Goal: Task Accomplishment & Management: Use online tool/utility

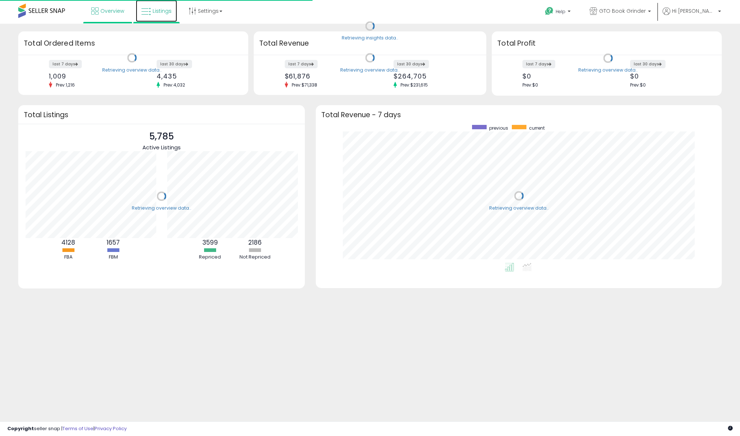
scroll to position [138, 391]
click at [138, 13] on link "Listings" at bounding box center [156, 11] width 41 height 22
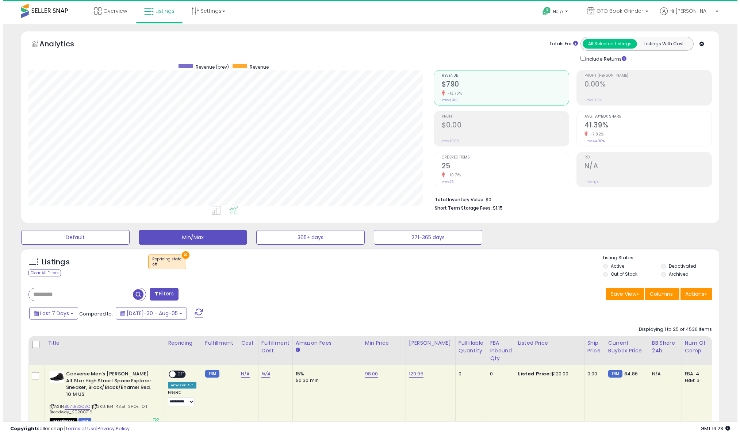
scroll to position [150, 405]
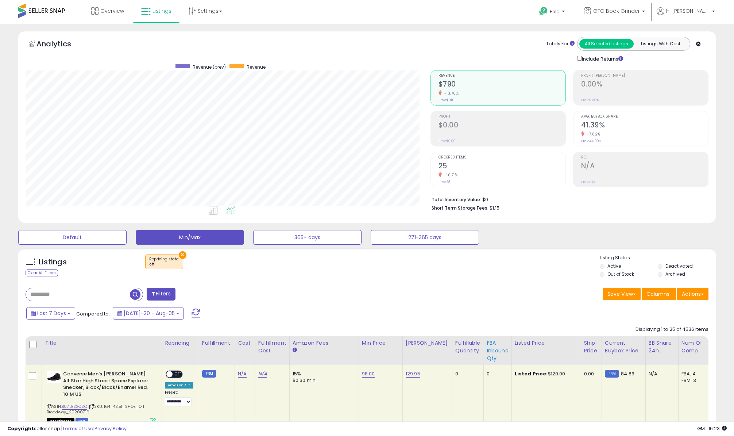
click at [487, 346] on div "FBA inbound Qty" at bounding box center [498, 350] width 22 height 23
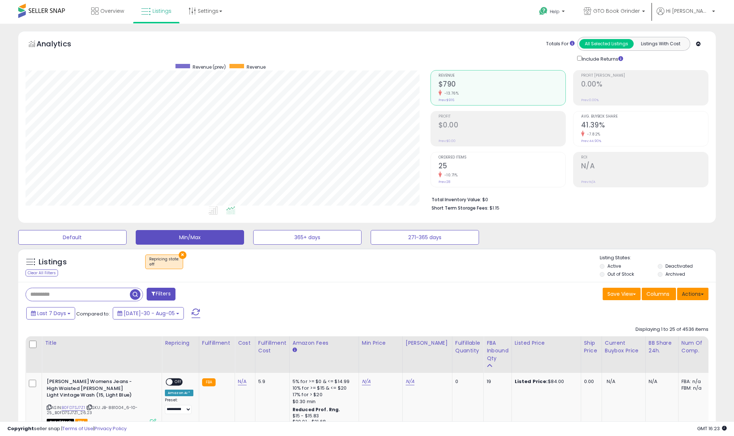
click at [694, 296] on button "Actions" at bounding box center [692, 294] width 31 height 12
click at [672, 329] on link "Export Visible Columns" at bounding box center [663, 327] width 80 height 11
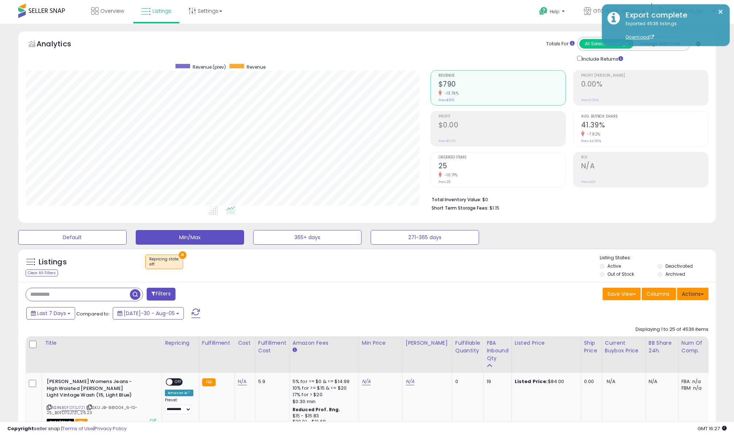
click at [698, 292] on button "Actions" at bounding box center [692, 294] width 31 height 12
click at [667, 312] on link "Import" at bounding box center [663, 309] width 80 height 11
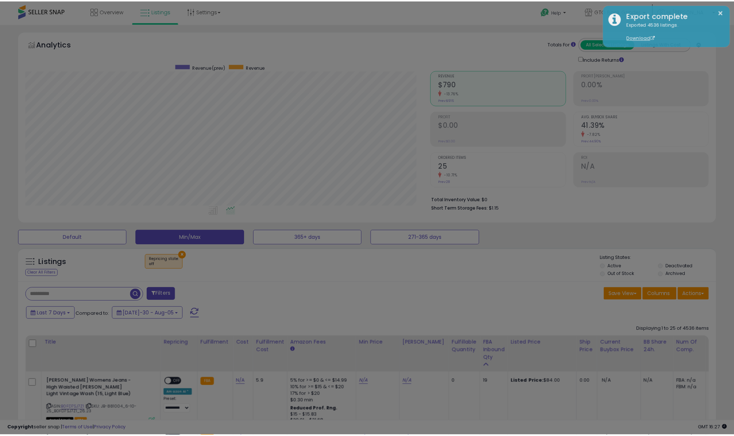
scroll to position [150, 408]
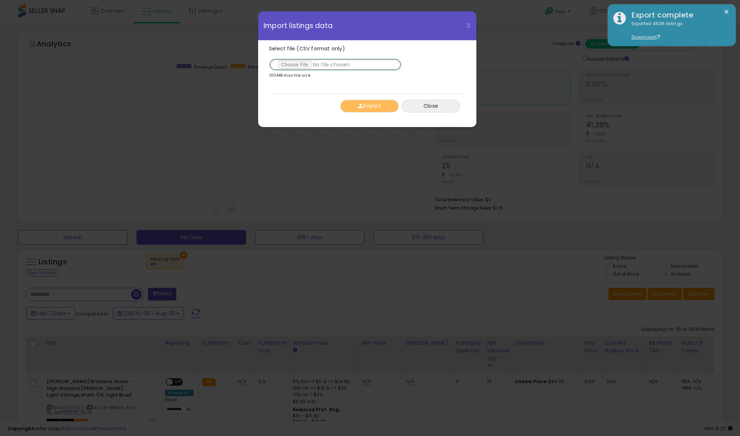
click at [297, 63] on input "Select file (CSV format only)" at bounding box center [335, 64] width 132 height 12
type input "**********"
click at [376, 107] on button "Import" at bounding box center [369, 106] width 58 height 13
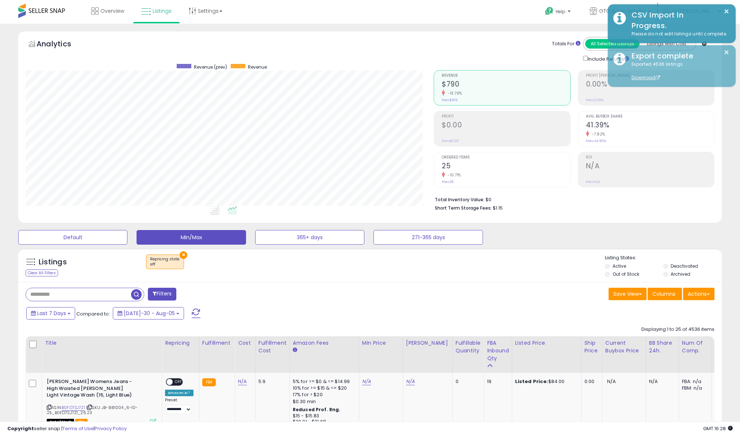
scroll to position [364846, 364590]
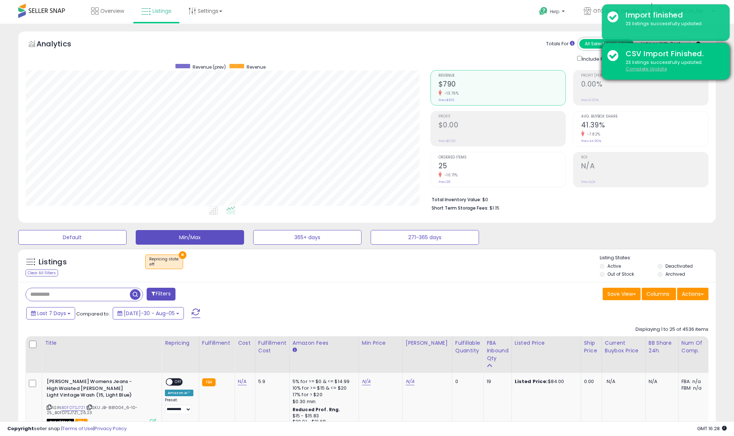
click at [645, 68] on u "Complete Update" at bounding box center [646, 69] width 41 height 6
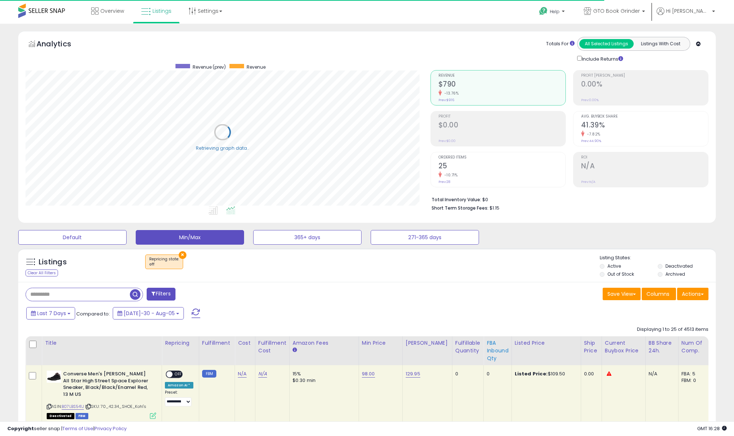
click at [487, 354] on div "FBA inbound Qty" at bounding box center [498, 350] width 22 height 23
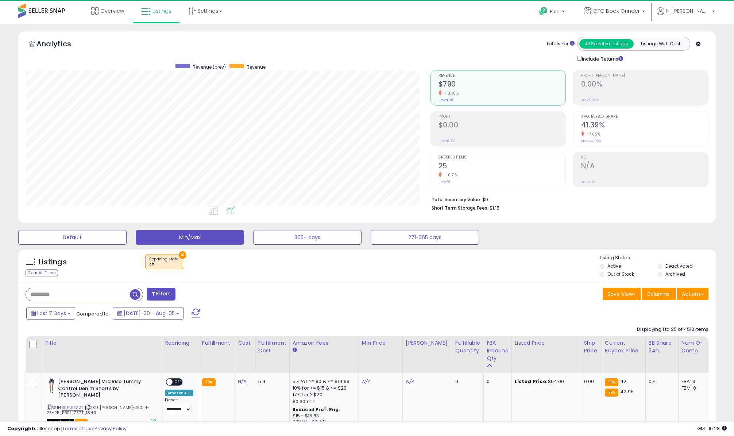
scroll to position [150, 405]
